Goal: Transaction & Acquisition: Purchase product/service

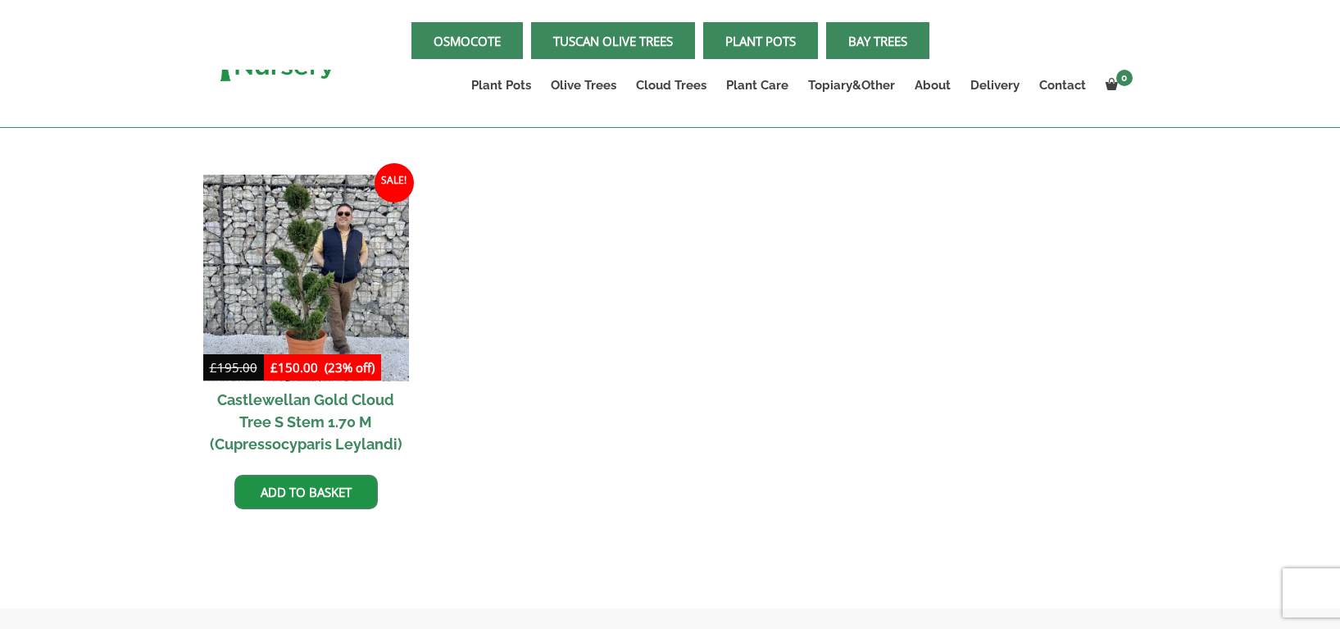
scroll to position [2449, 0]
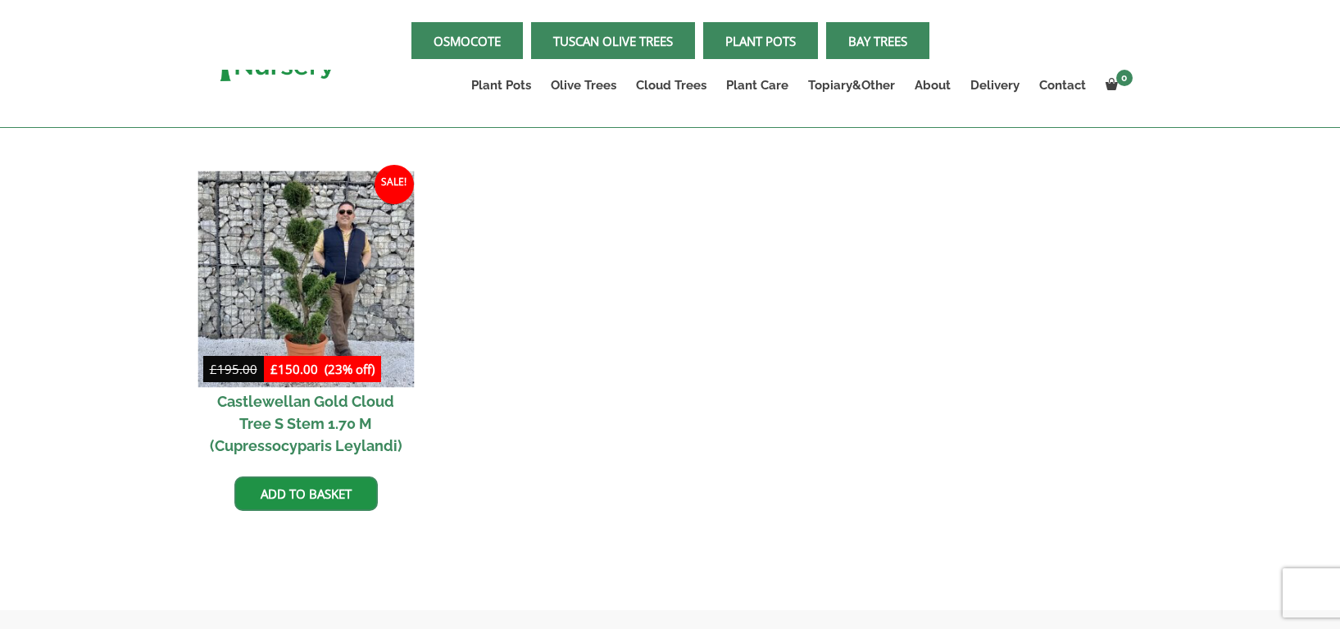
click at [283, 302] on img at bounding box center [306, 279] width 216 height 216
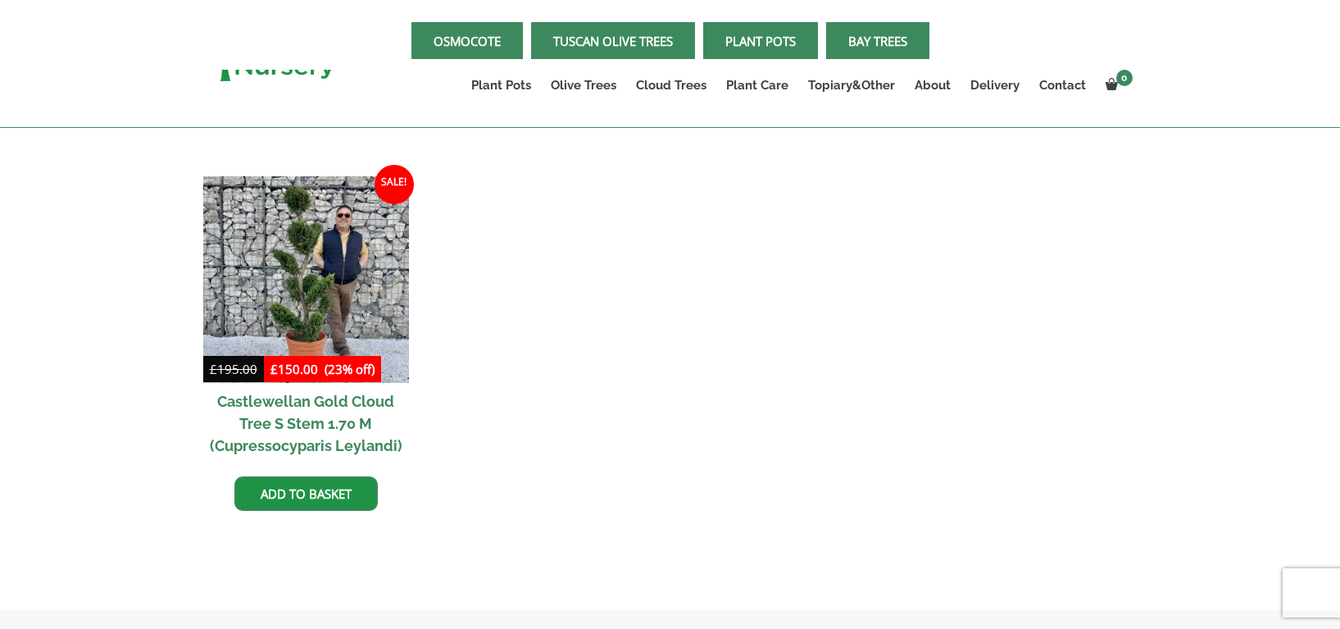
click at [783, 39] on link "Plant Pots" at bounding box center [760, 40] width 115 height 37
click at [736, 37] on link "Plant Pots" at bounding box center [760, 40] width 115 height 37
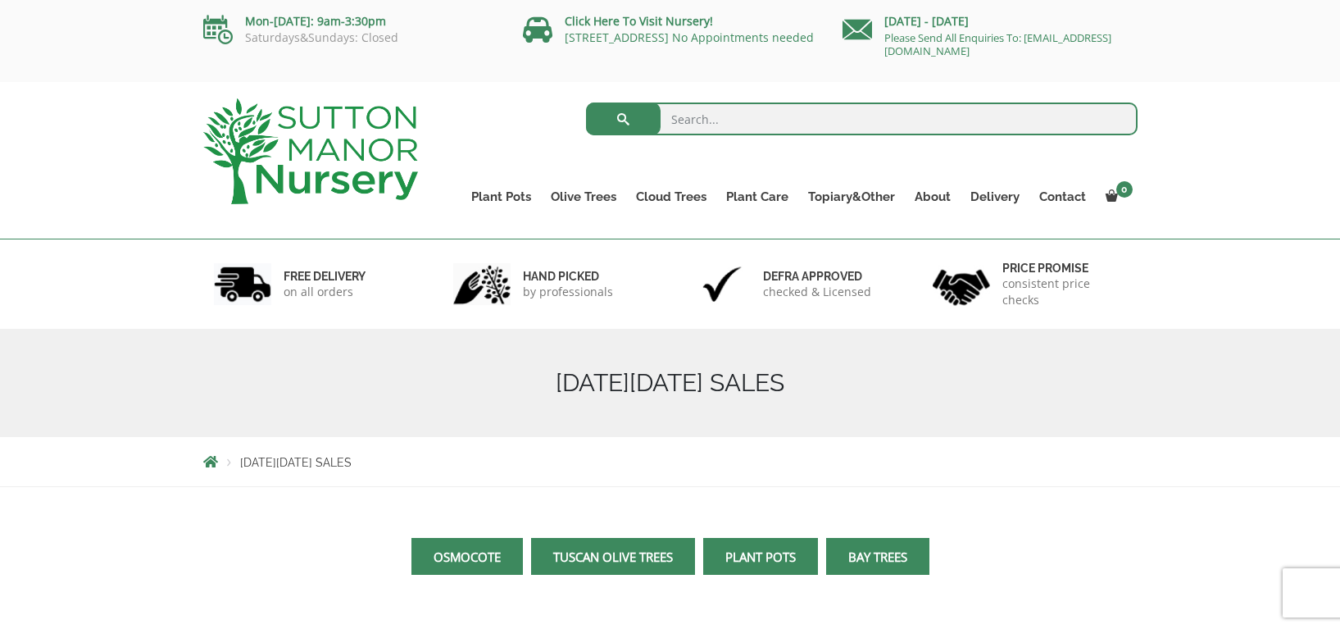
scroll to position [9, 0]
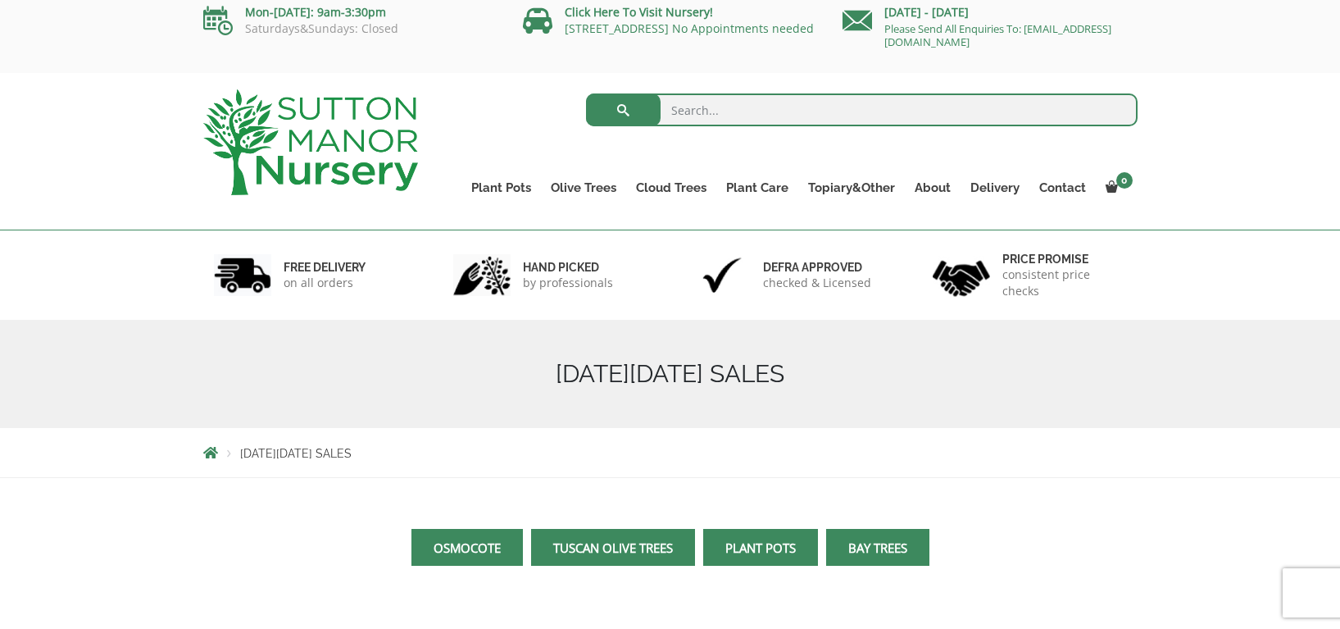
click at [731, 548] on link "Plant Pots" at bounding box center [760, 547] width 115 height 37
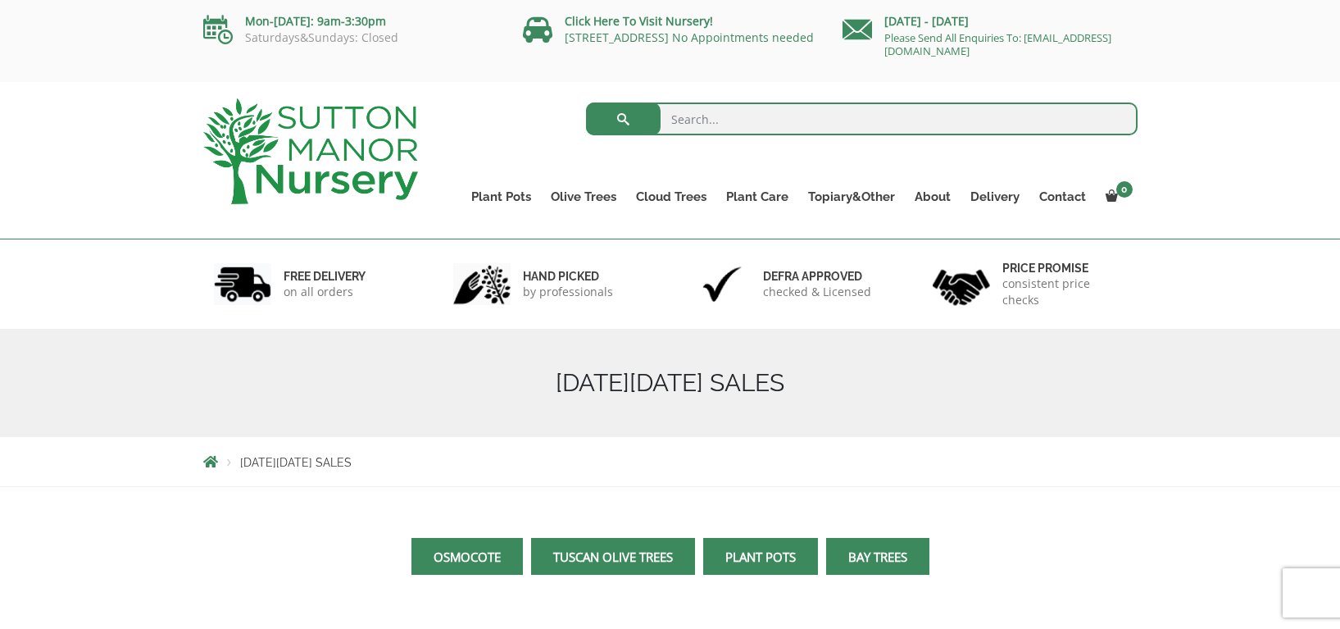
click at [712, 118] on input "search" at bounding box center [862, 118] width 552 height 33
type input "white granite barolo pot"
click at [586, 102] on button "submit" at bounding box center [623, 118] width 75 height 33
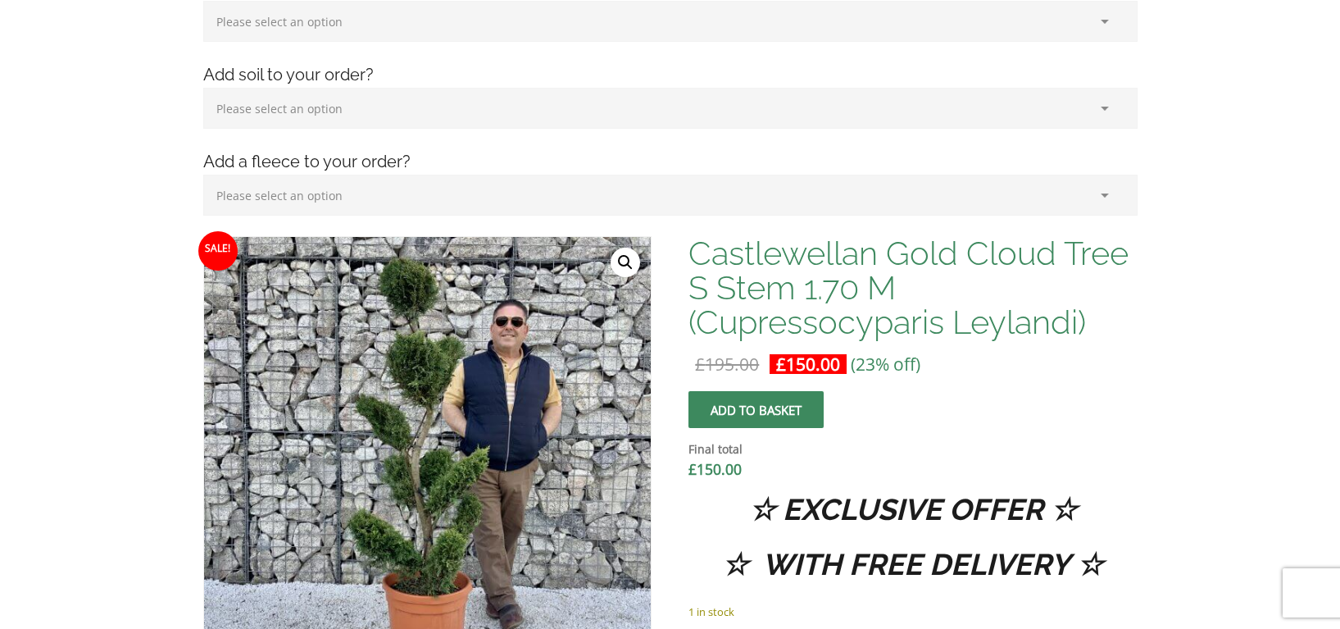
scroll to position [539, 0]
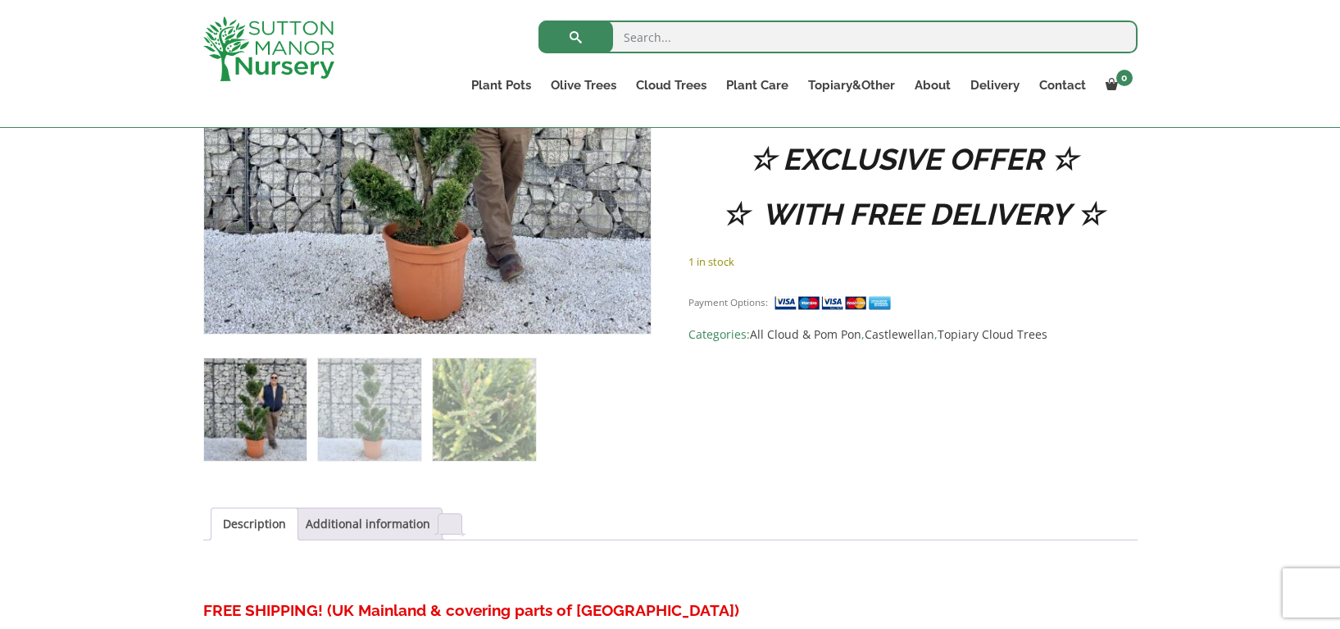
click at [254, 423] on img at bounding box center [255, 409] width 102 height 102
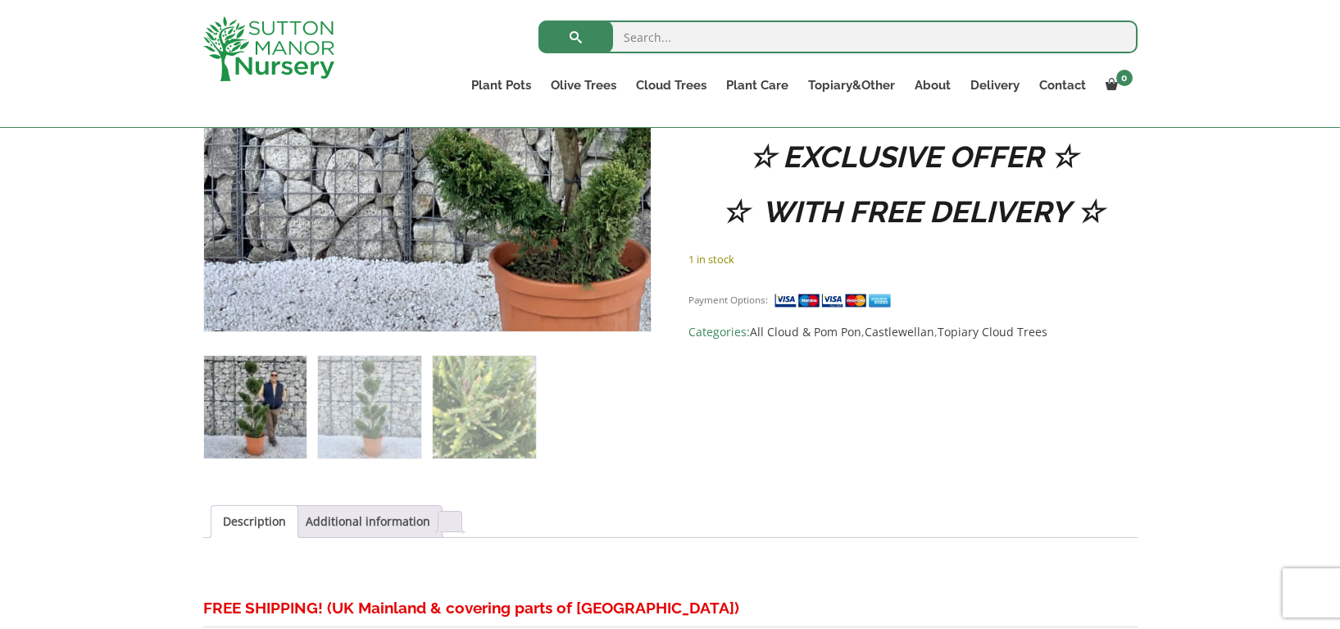
scroll to position [759, 0]
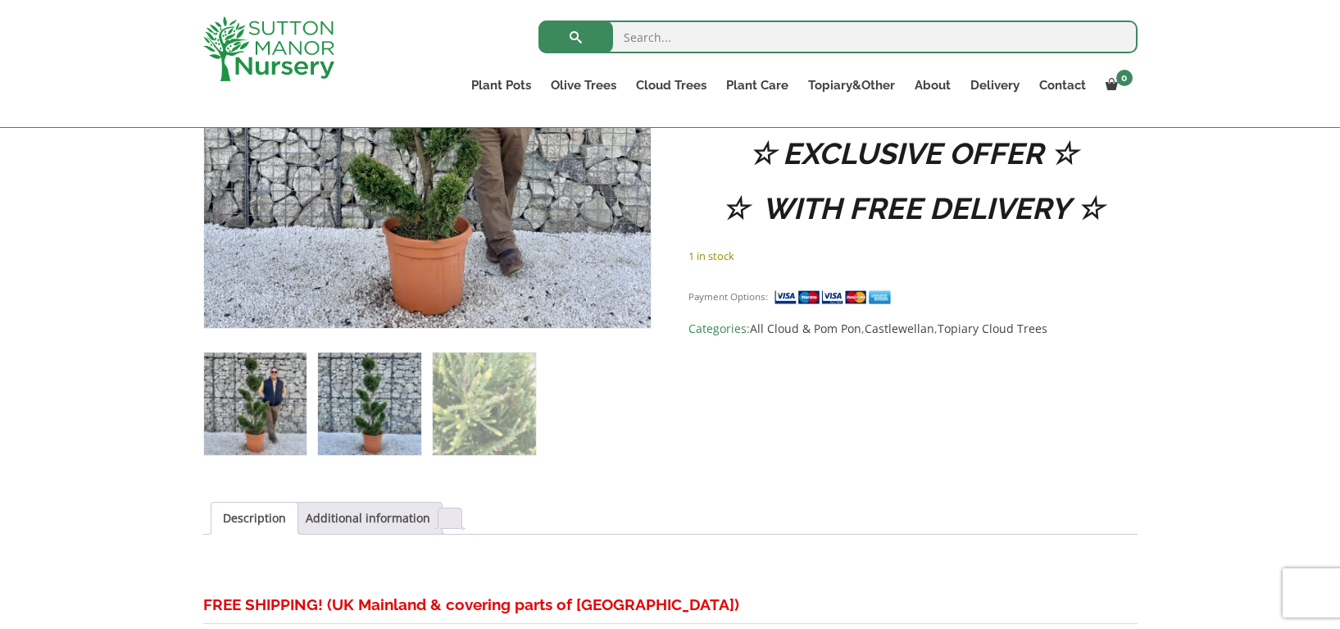
click at [396, 398] on img at bounding box center [369, 404] width 102 height 102
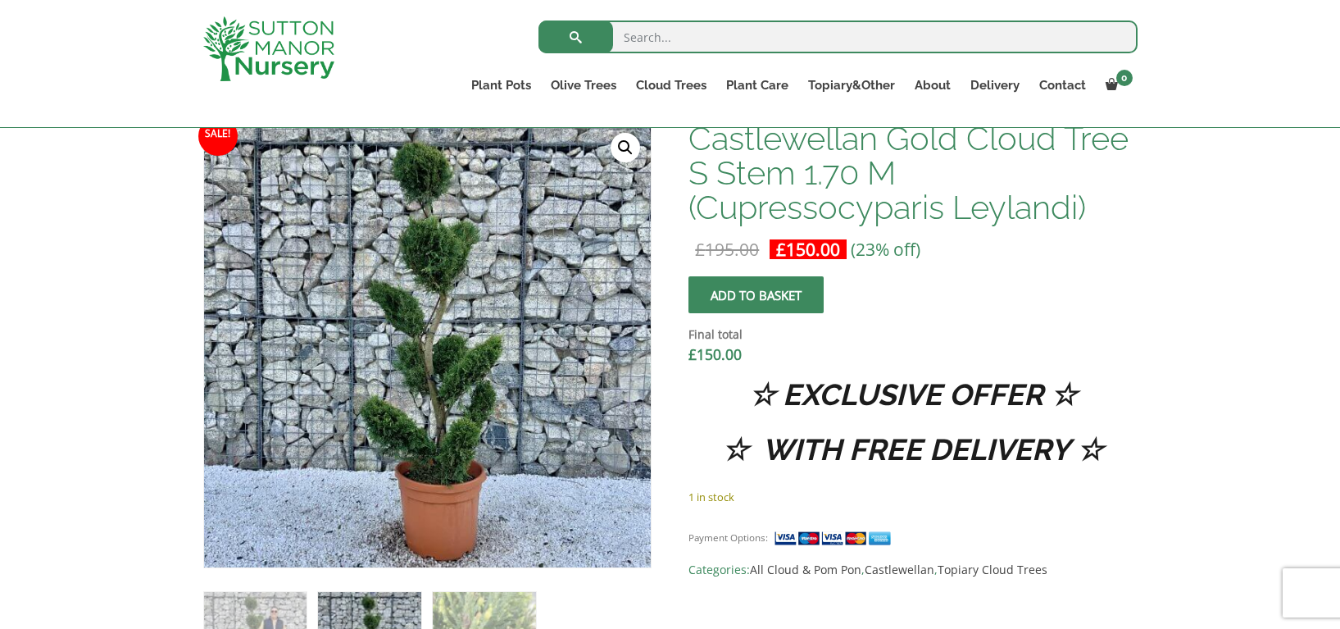
scroll to position [504, 0]
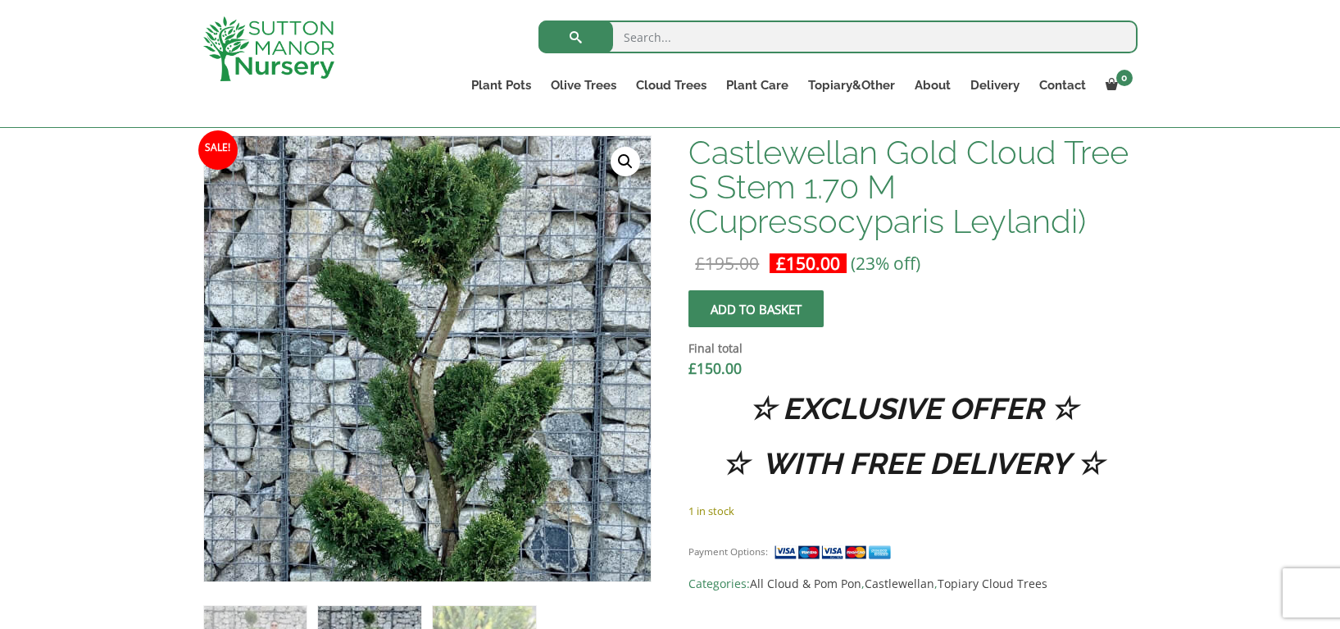
click at [402, 268] on img at bounding box center [425, 380] width 820 height 820
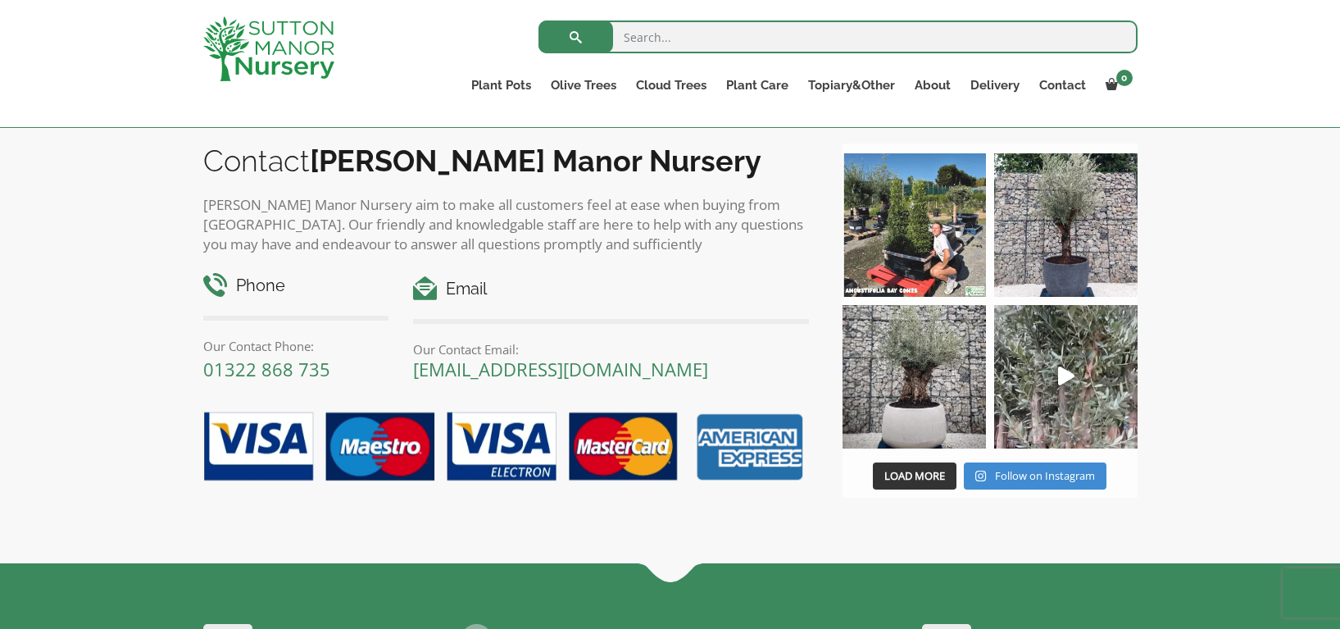
scroll to position [1808, 0]
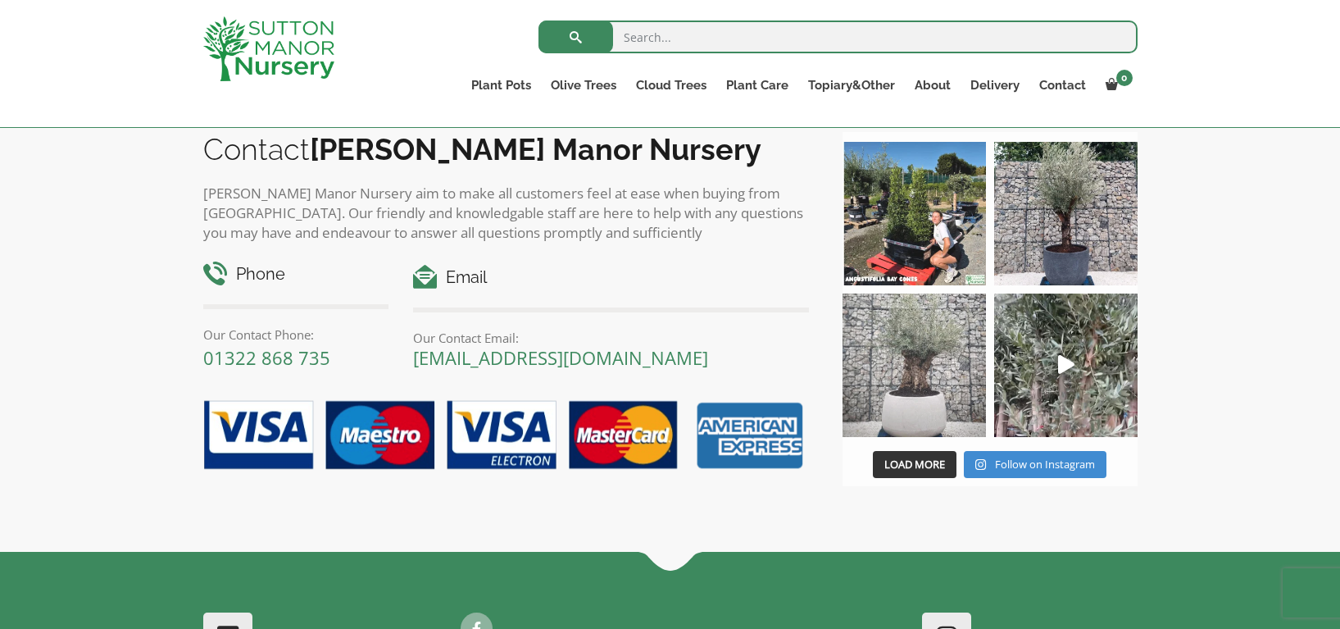
click at [909, 322] on img at bounding box center [914, 365] width 143 height 143
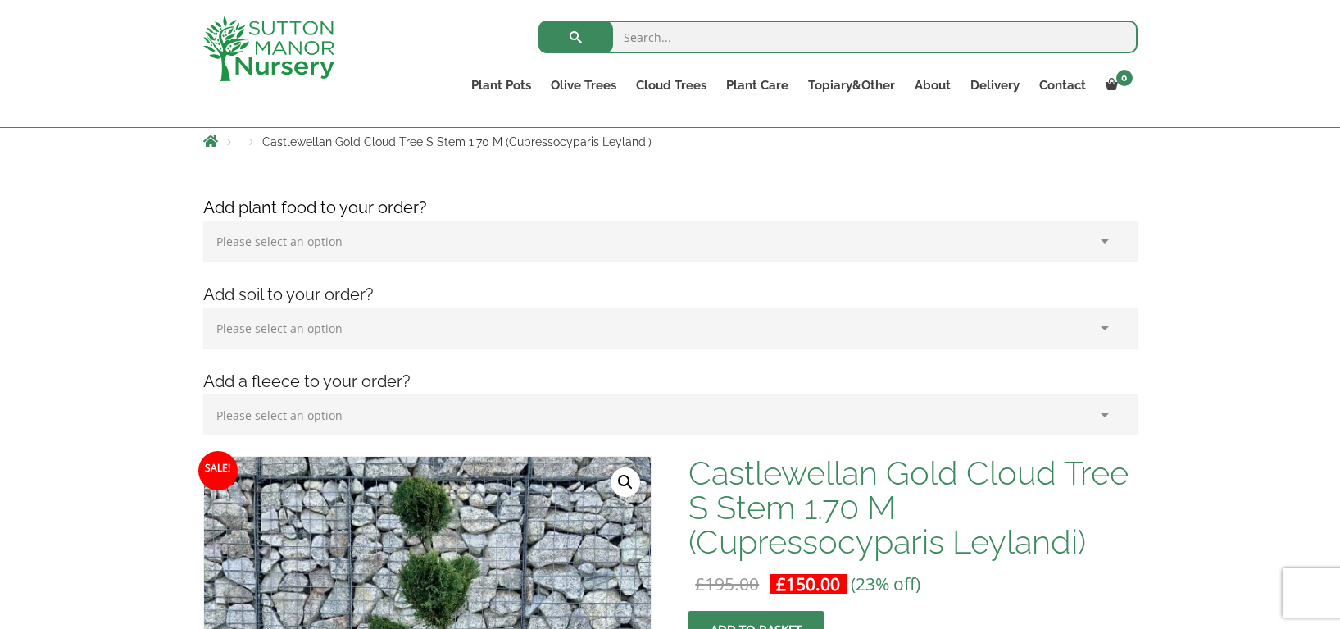
scroll to position [0, 0]
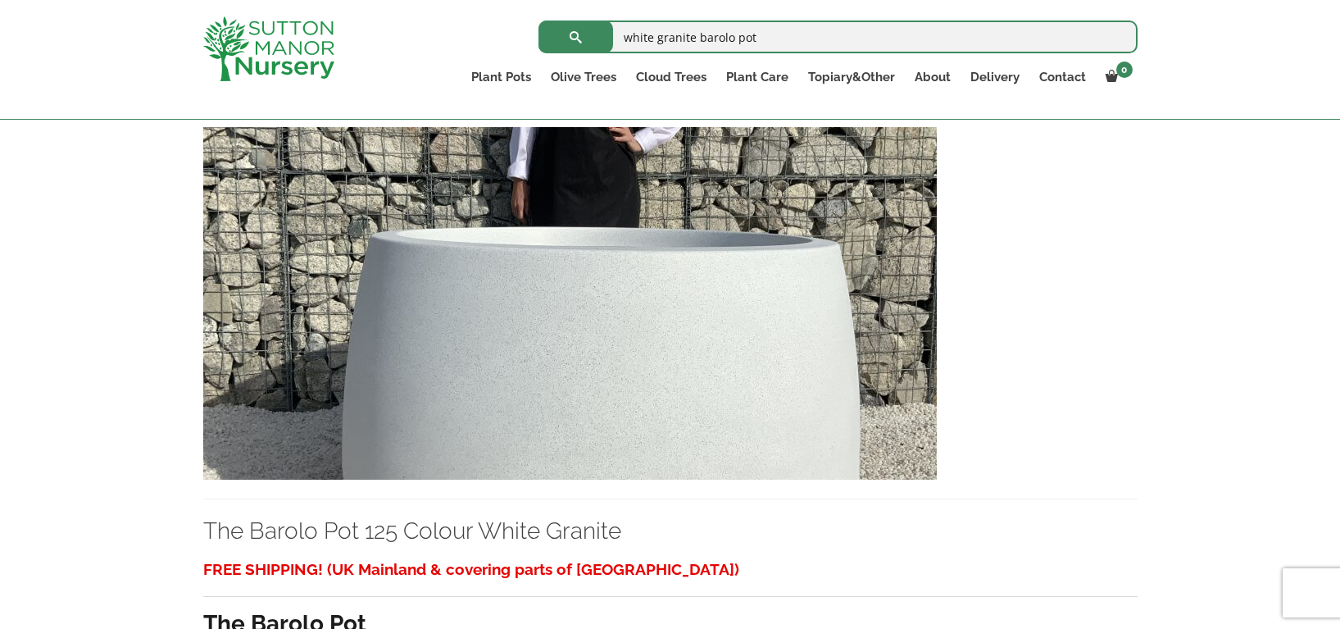
scroll to position [3974, 0]
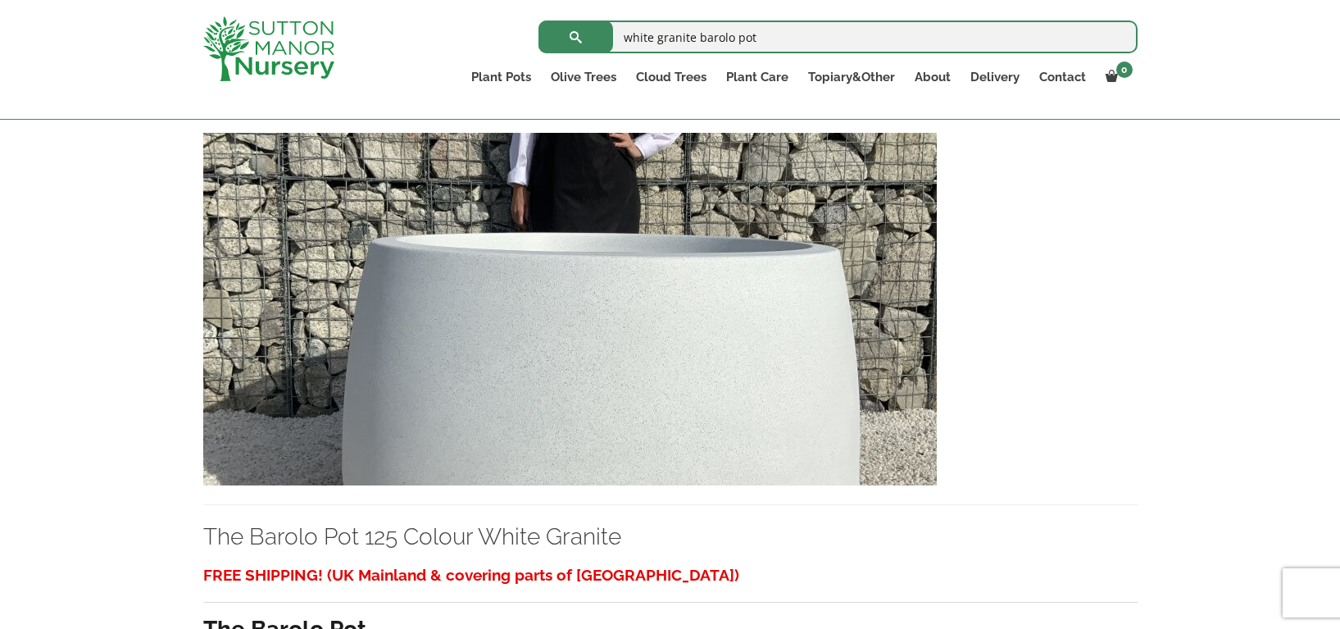
click at [662, 336] on img at bounding box center [570, 309] width 734 height 353
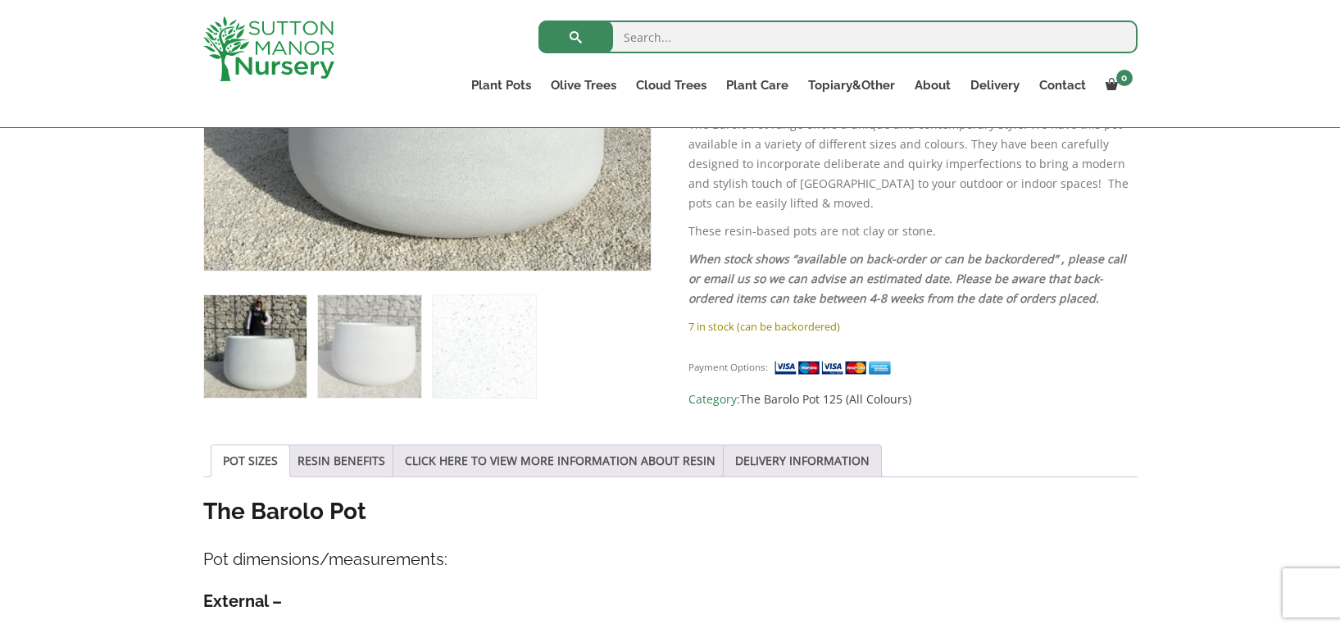
scroll to position [562, 0]
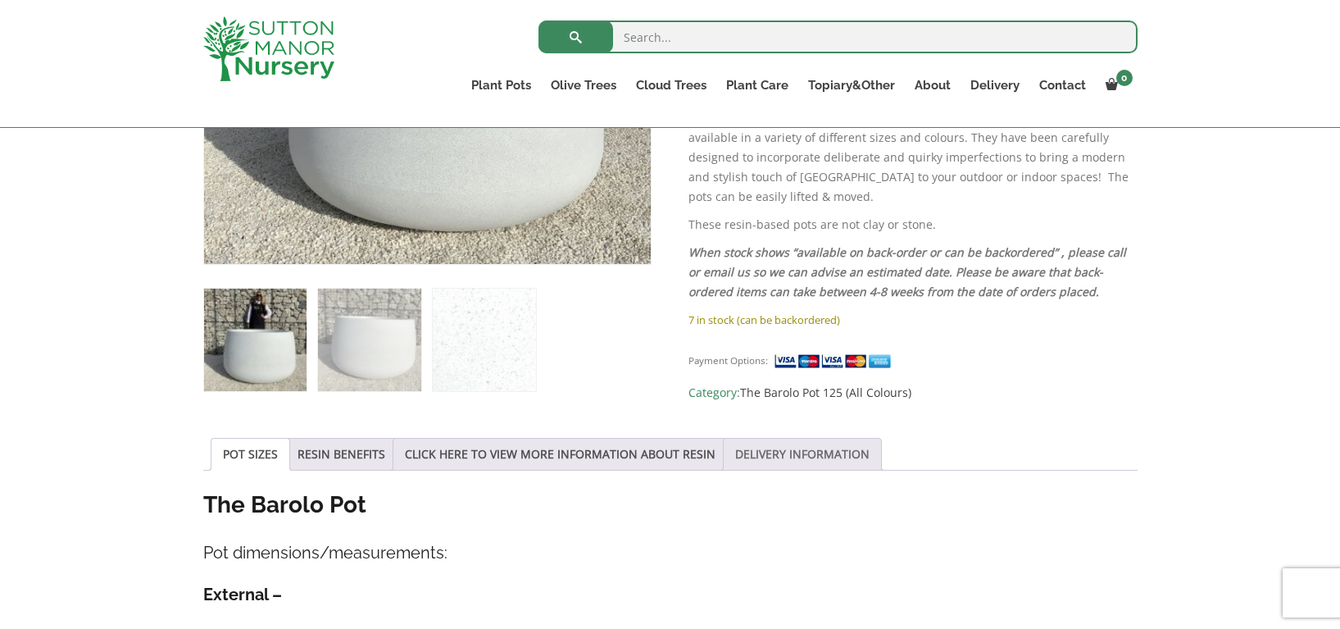
click at [803, 455] on link "DELIVERY INFORMATION" at bounding box center [802, 454] width 134 height 31
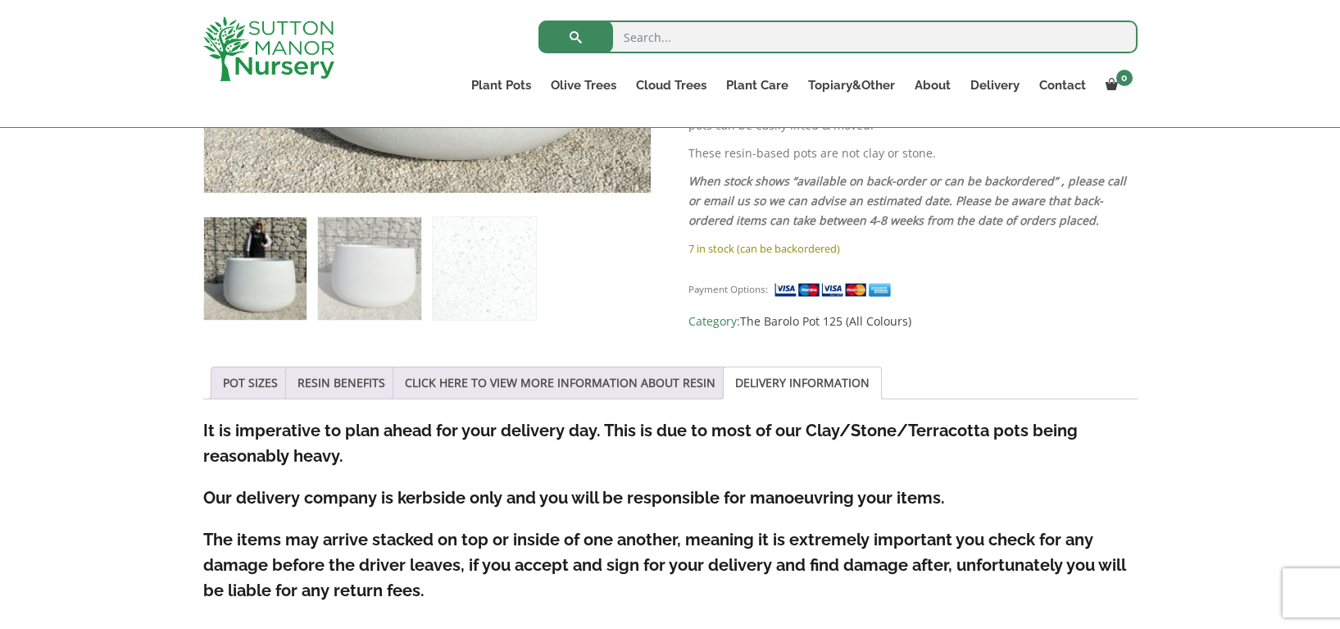
scroll to position [637, 0]
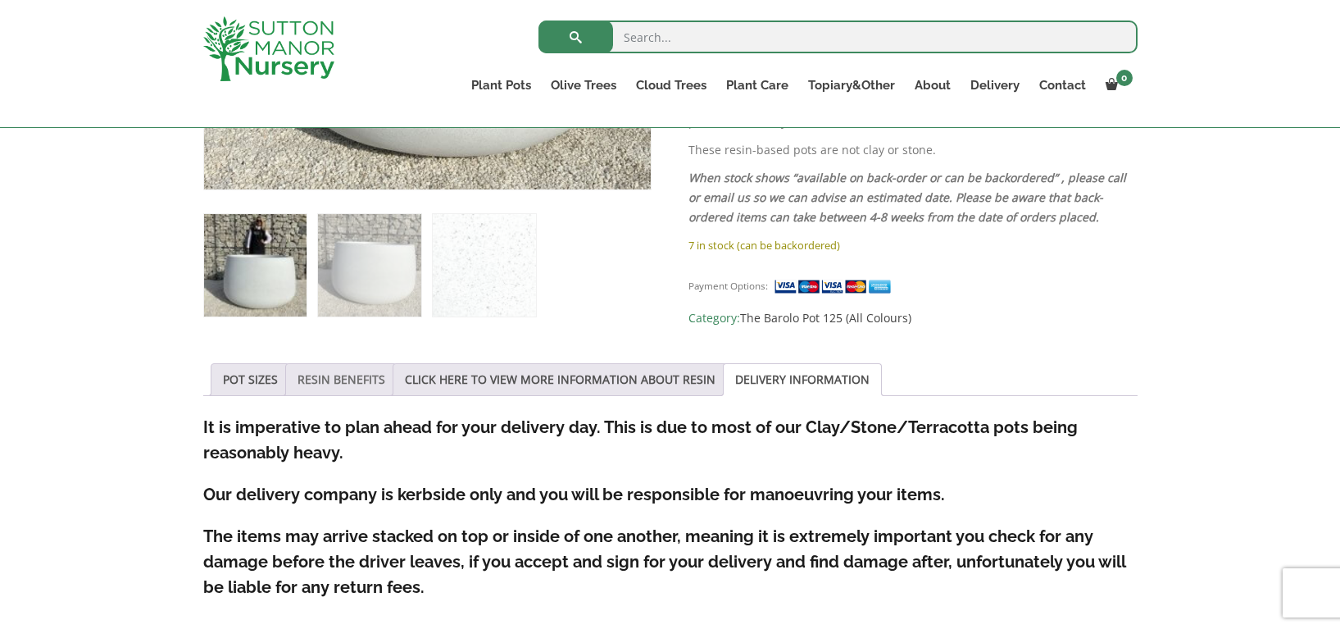
click at [335, 378] on link "RESIN BENEFITS" at bounding box center [342, 379] width 88 height 31
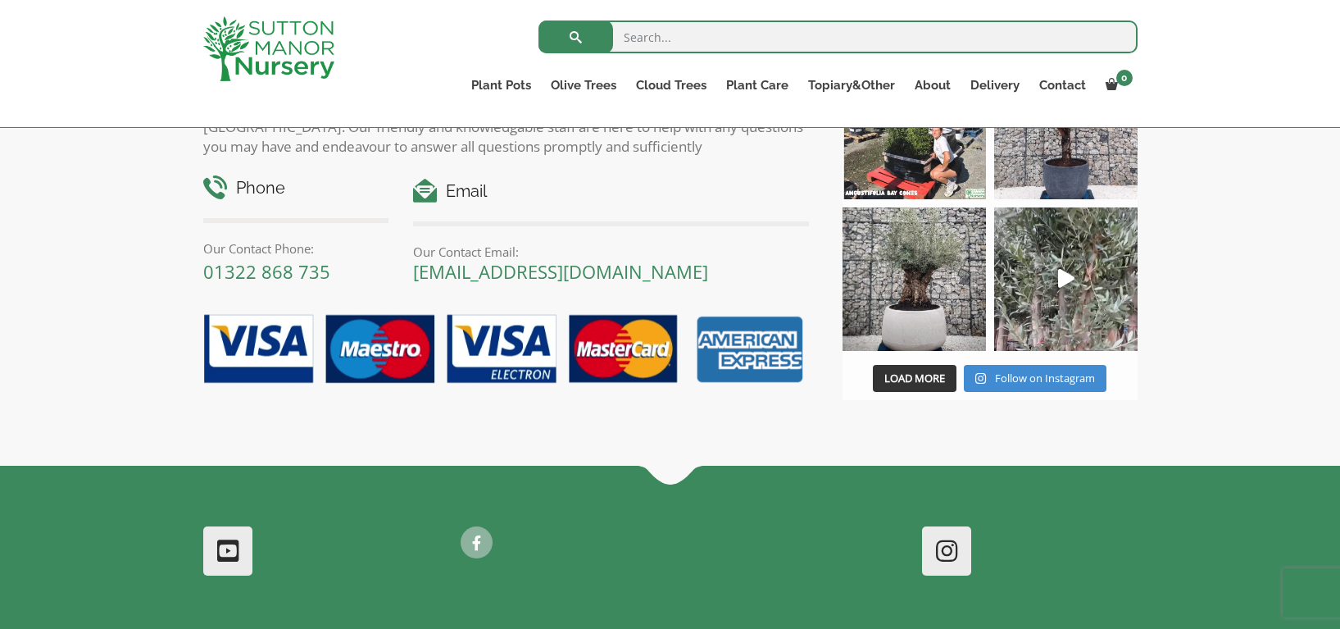
scroll to position [1948, 0]
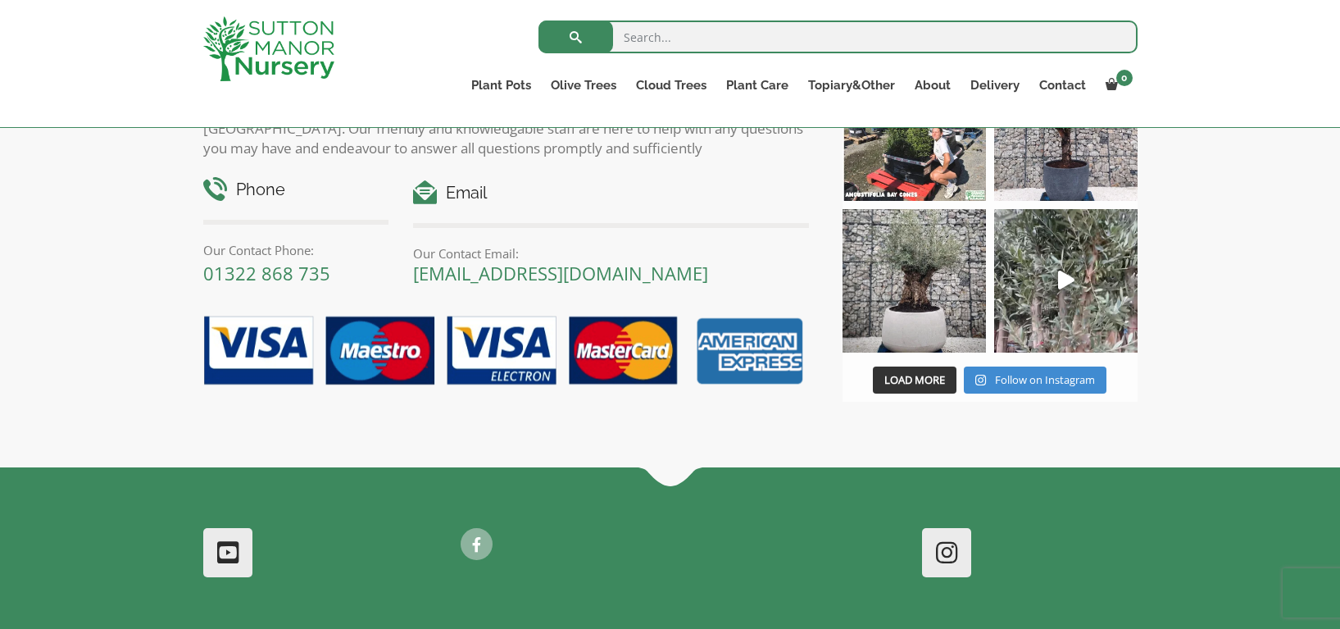
drag, startPoint x: 403, startPoint y: 271, endPoint x: 748, endPoint y: 272, distance: 344.3
click at [748, 272] on div "Email Our Contact Email: enquiries@suttonmanornursery.co.uk" at bounding box center [611, 231] width 421 height 102
copy link "[EMAIL_ADDRESS][DOMAIN_NAME]"
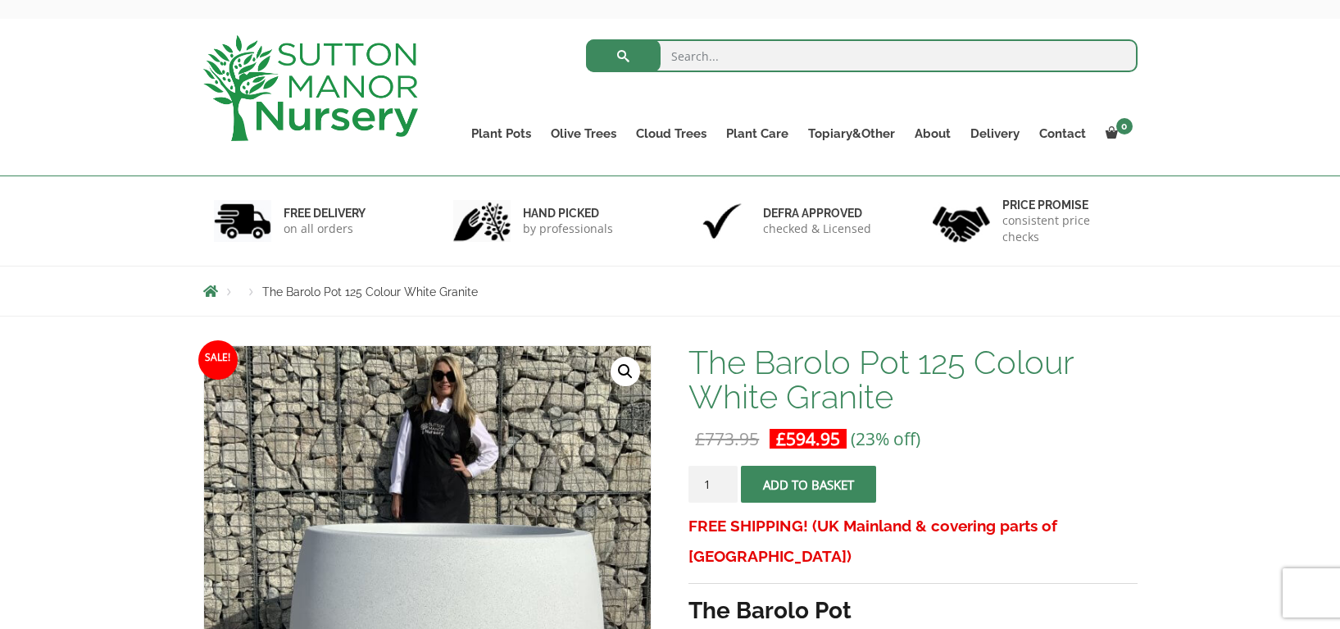
scroll to position [96, 0]
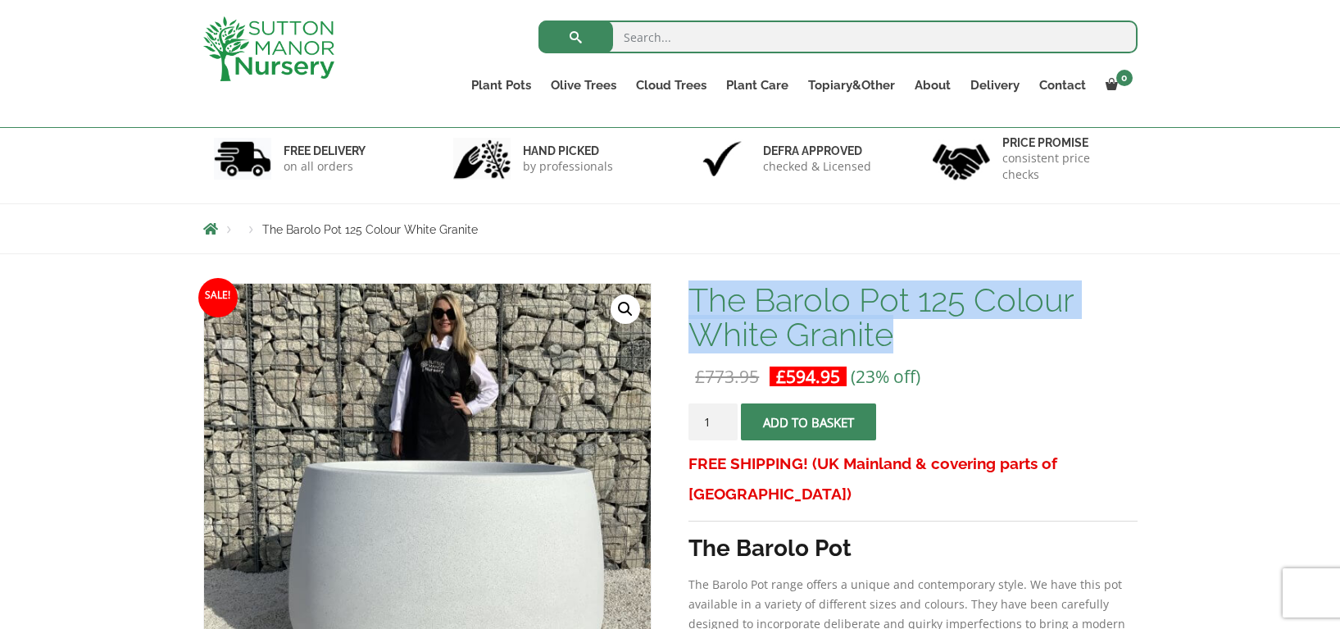
drag, startPoint x: 698, startPoint y: 293, endPoint x: 1064, endPoint y: 335, distance: 369.0
click at [1064, 335] on h1 "The Barolo Pot 125 Colour White Granite" at bounding box center [913, 317] width 448 height 69
copy h1 "The Barolo Pot 125 Colour White Granite"
